Goal: Information Seeking & Learning: Learn about a topic

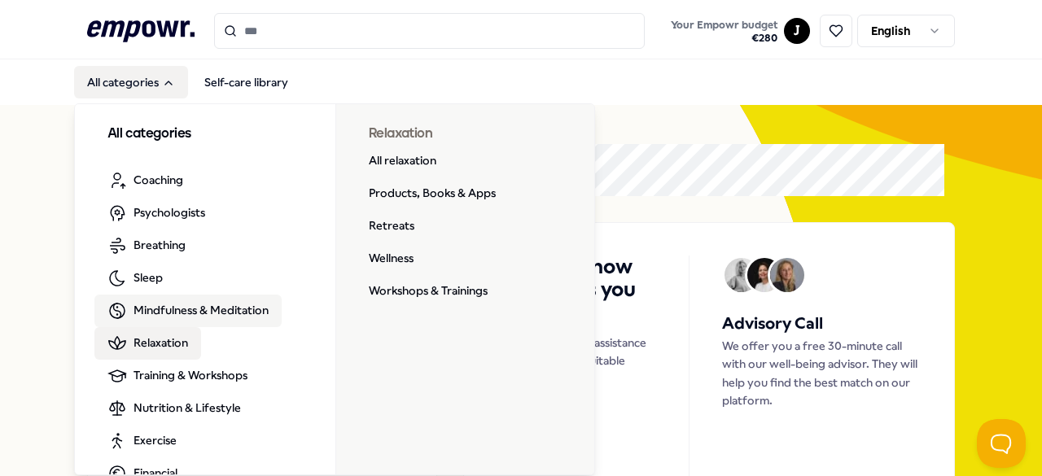
scroll to position [98, 0]
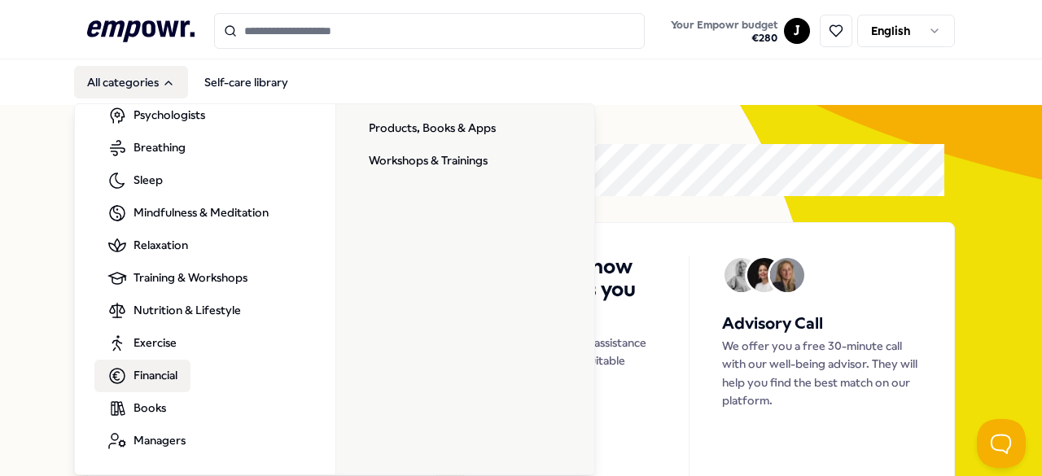
click at [152, 372] on span "Financial" at bounding box center [156, 375] width 44 height 18
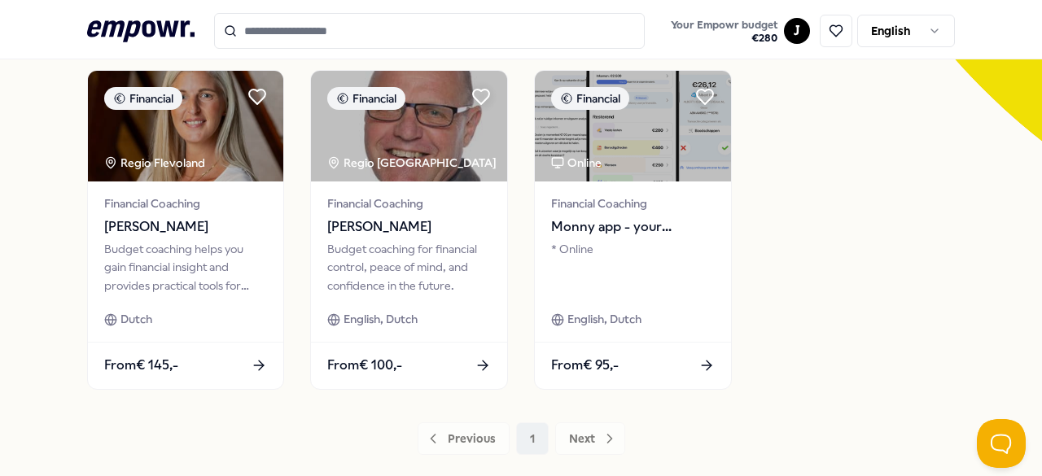
scroll to position [477, 0]
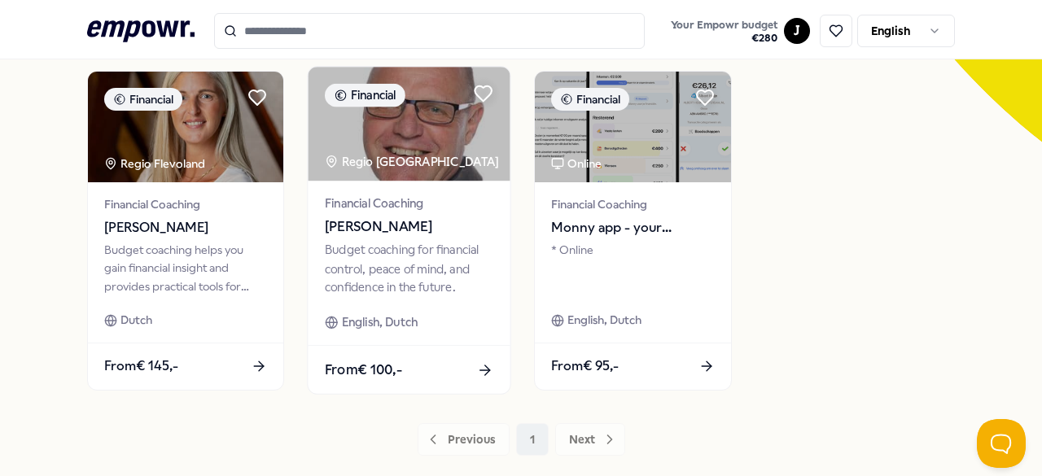
click at [382, 243] on div "Budget coaching for financial control, peace of mind, and confidence in the fut…" at bounding box center [409, 269] width 169 height 56
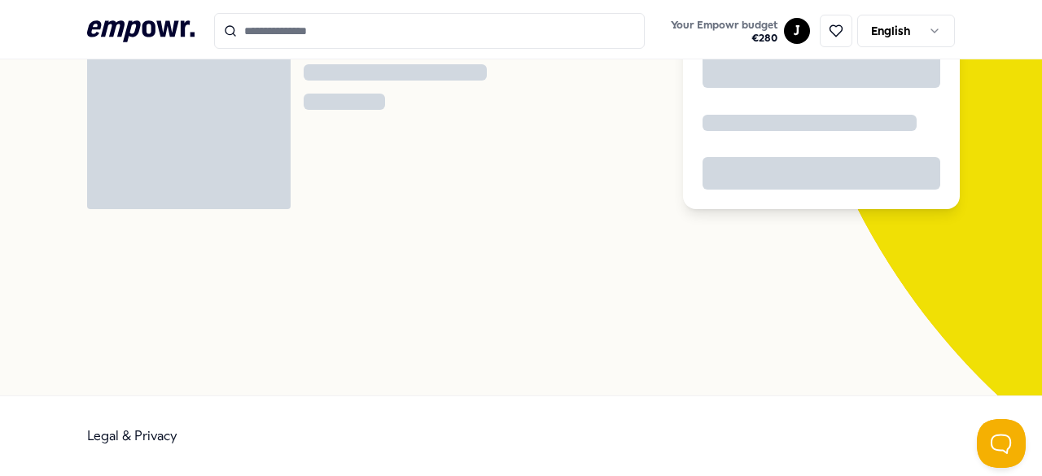
scroll to position [105, 0]
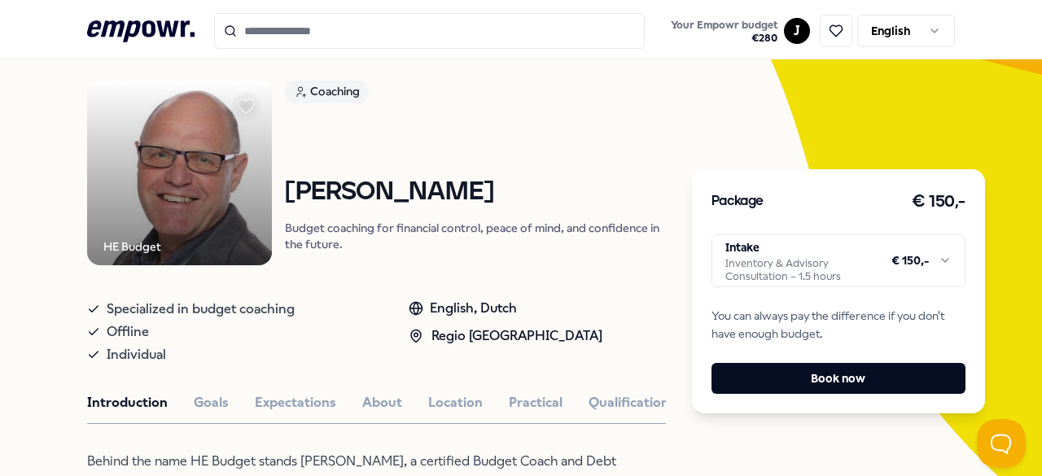
click at [791, 266] on html ".empowr-logo_svg__cls-1{fill:#03032f} Your Empowr budget € 280 J English All ca…" at bounding box center [521, 238] width 1042 height 476
click at [843, 263] on html ".empowr-logo_svg__cls-1{fill:#03032f} Your Empowr budget € 280 J English All ca…" at bounding box center [521, 238] width 1042 height 476
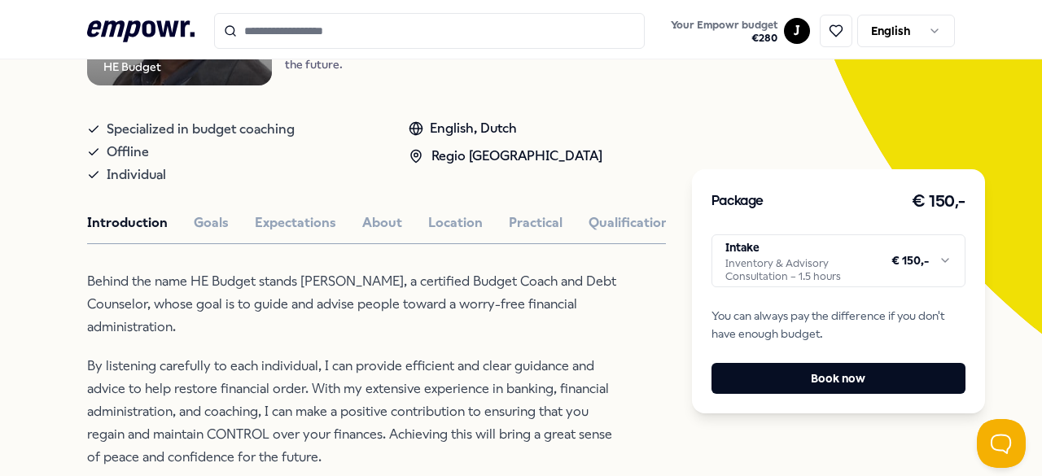
scroll to position [283, 0]
